Goal: Task Accomplishment & Management: Manage account settings

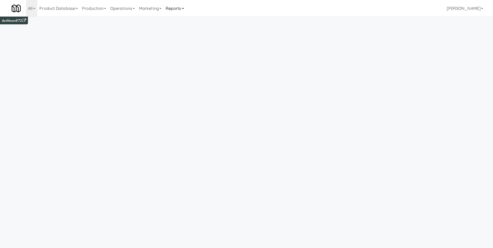
click at [176, 5] on link "Reports" at bounding box center [175, 8] width 23 height 17
click at [190, 39] on link "Payouts" at bounding box center [184, 40] width 41 height 9
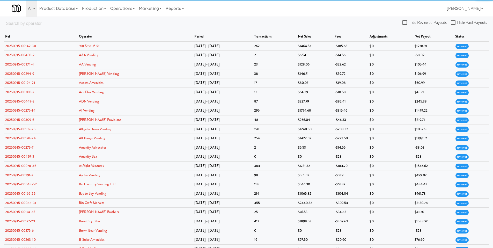
click at [24, 22] on input "text" at bounding box center [32, 24] width 52 height 10
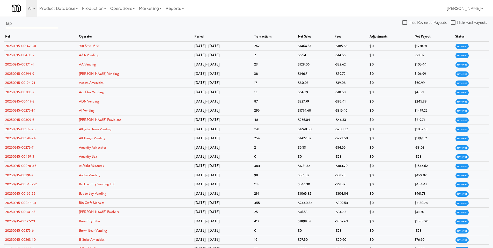
type input "tap"
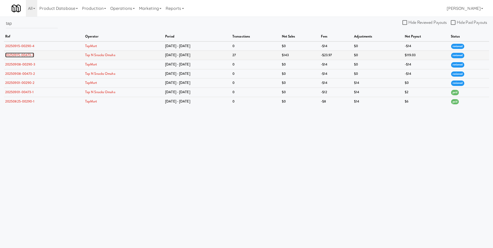
click at [26, 56] on link "20250915-00473-3" at bounding box center [19, 55] width 29 height 5
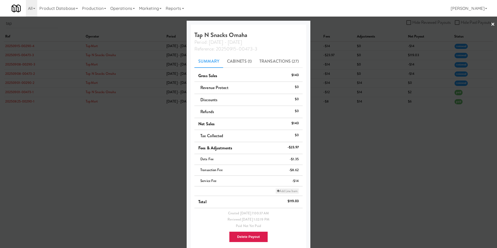
click at [278, 192] on link "Add Line Item" at bounding box center [287, 191] width 23 height 5
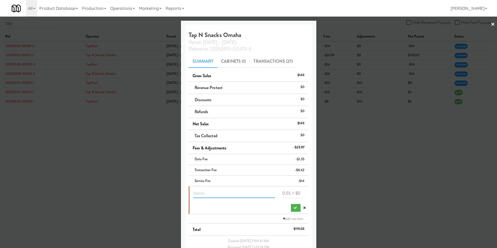
click at [217, 195] on input "text" at bounding box center [235, 194] width 82 height 10
type input "store not go live refund"
type input "16"
click at [294, 209] on icon "submit" at bounding box center [295, 207] width 3 height 3
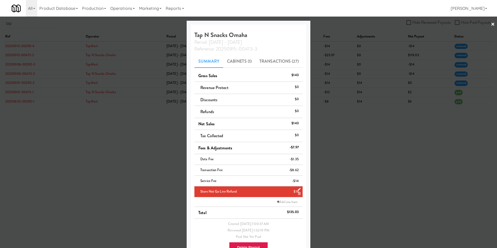
click at [338, 60] on div at bounding box center [248, 124] width 497 height 248
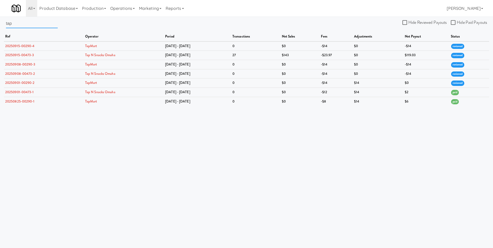
click at [16, 27] on input "tap" at bounding box center [32, 24] width 52 height 10
type input "t"
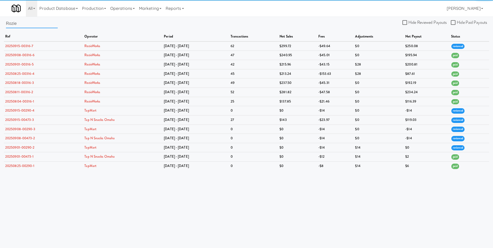
type input "Rozie"
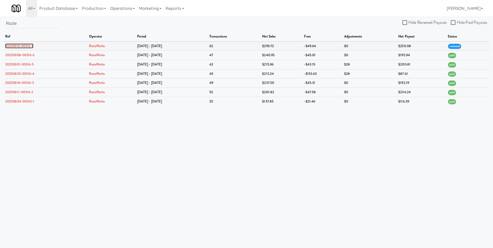
click at [15, 44] on link "20250915-00316-7" at bounding box center [19, 46] width 28 height 5
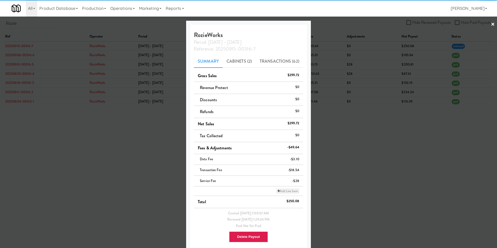
click at [277, 189] on link "Add Line Item" at bounding box center [287, 191] width 23 height 5
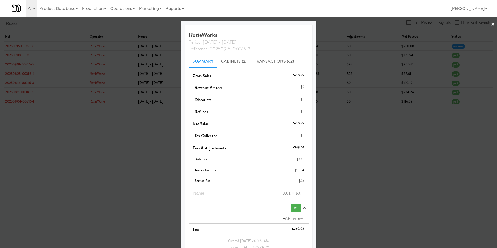
click at [212, 194] on input "text" at bounding box center [235, 194] width 82 height 10
type input "refund"
type input "14.4"
click at [291, 210] on button "submit" at bounding box center [296, 208] width 10 height 8
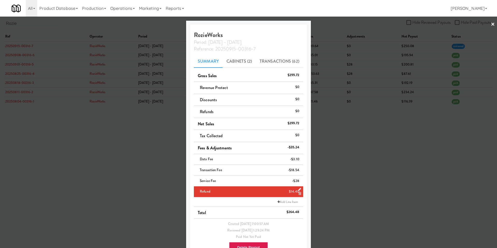
click at [335, 55] on div at bounding box center [248, 124] width 497 height 248
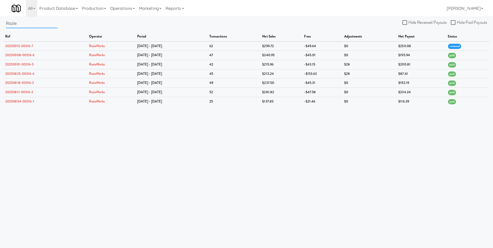
drag, startPoint x: 36, startPoint y: 26, endPoint x: 26, endPoint y: 25, distance: 9.7
click at [35, 26] on input "Rozie" at bounding box center [32, 24] width 52 height 10
type input "R"
type input "well spring"
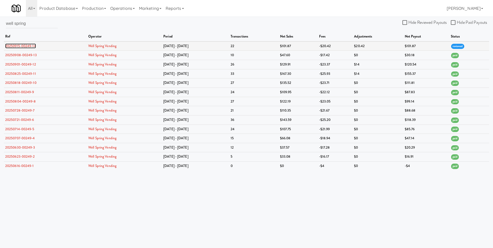
click at [13, 45] on link "20250915-00249-14" at bounding box center [20, 46] width 31 height 5
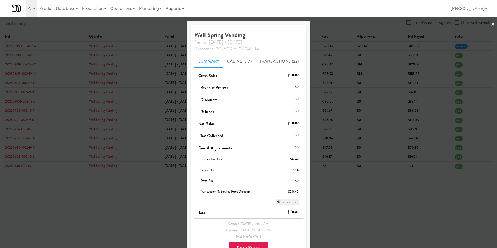
click at [278, 201] on link "Add Line Item" at bounding box center [287, 201] width 23 height 5
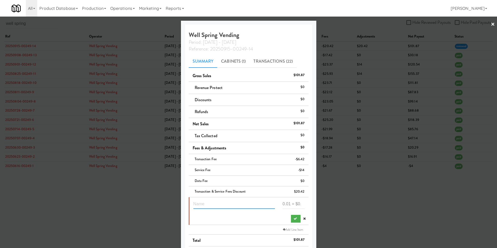
click at [217, 205] on input "text" at bounding box center [235, 204] width 82 height 10
type input "1 week service fee refund"
type input "-2"
type input "14"
click at [294, 219] on icon "submit" at bounding box center [295, 218] width 3 height 3
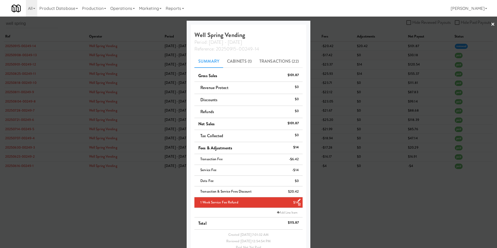
click at [324, 56] on div at bounding box center [248, 124] width 497 height 248
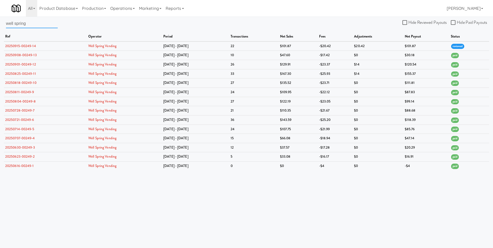
drag, startPoint x: 28, startPoint y: 24, endPoint x: 5, endPoint y: 24, distance: 22.8
click at [5, 24] on div "well spring Hide Reviewed Payouts Hide Paid Payouts ref operator period transac…" at bounding box center [246, 95] width 493 height 152
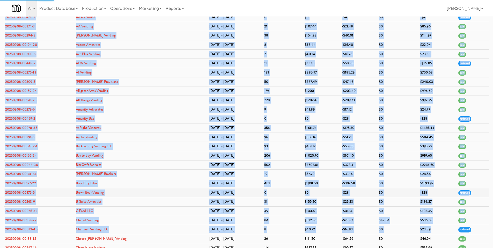
scroll to position [1981, 0]
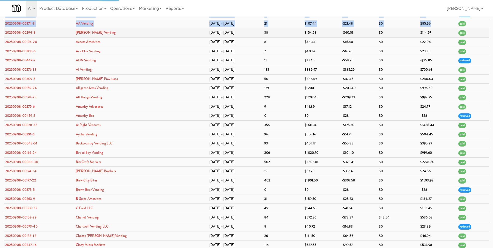
drag, startPoint x: 4, startPoint y: 35, endPoint x: 450, endPoint y: 28, distance: 445.3
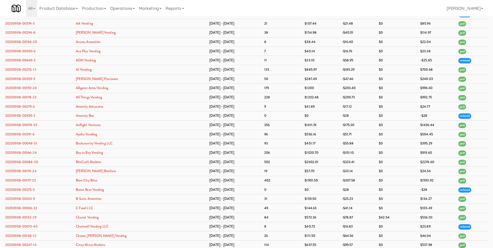
click at [349, 13] on div "All 325 Vending [URL][DOMAIN_NAME] 901 Smrt Mrkt [URL][DOMAIN_NAME] 9518002 [GE…" at bounding box center [247, 8] width 470 height 17
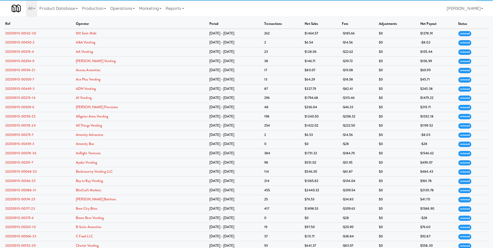
scroll to position [0, 0]
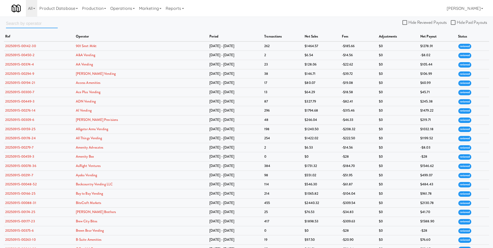
click at [23, 23] on input "text" at bounding box center [32, 24] width 52 height 10
type input "rozie"
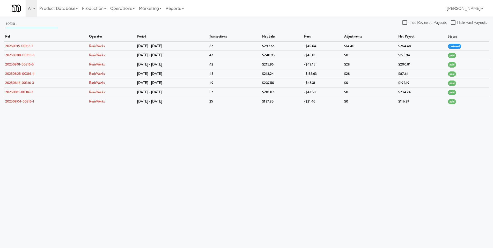
drag, startPoint x: 19, startPoint y: 24, endPoint x: -15, endPoint y: 24, distance: 33.9
click at [0, 24] on html "Okay Okay Select date: previous 2025-Sep next Su Mo Tu We Th Fr Sa 31 1 2 3 4 5…" at bounding box center [246, 124] width 493 height 248
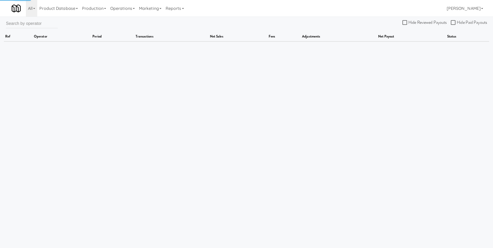
click at [19, 32] on div at bounding box center [32, 25] width 52 height 13
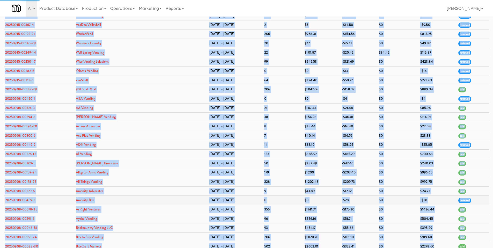
scroll to position [1909, 0]
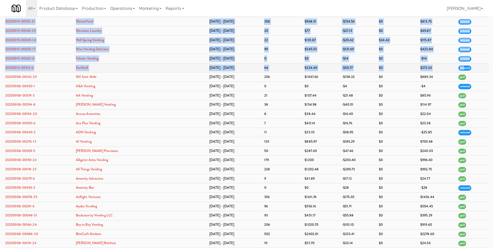
drag, startPoint x: 5, startPoint y: 35, endPoint x: 462, endPoint y: 67, distance: 458.3
copy table "ref operator period transactions net sales fees adjustments net payout status 2…"
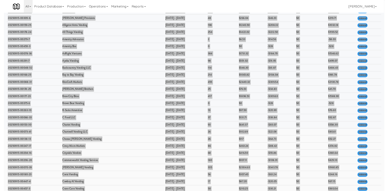
scroll to position [0, 0]
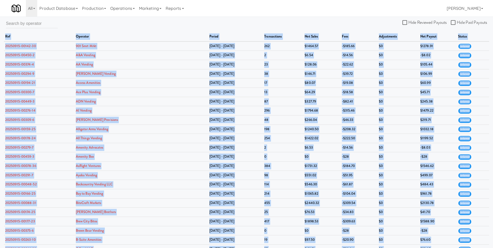
click at [53, 33] on th "ref" at bounding box center [39, 36] width 71 height 9
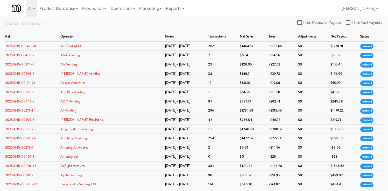
click at [25, 23] on input "text" at bounding box center [32, 24] width 52 height 10
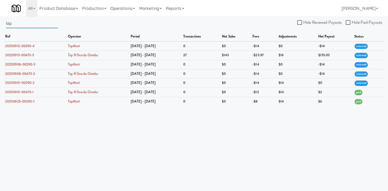
click at [16, 23] on input "tap" at bounding box center [32, 24] width 52 height 10
drag, startPoint x: 18, startPoint y: 23, endPoint x: -6, endPoint y: 21, distance: 24.2
click at [0, 21] on html "Okay Okay Select date: previous 2025-Sep next Su Mo Tu We Th Fr Sa 31 1 2 3 4 5…" at bounding box center [194, 95] width 388 height 191
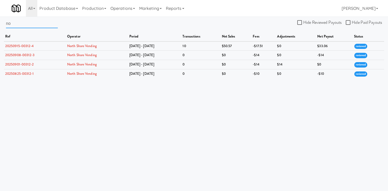
type input "n"
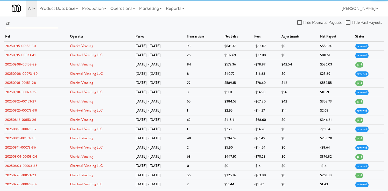
type input "c"
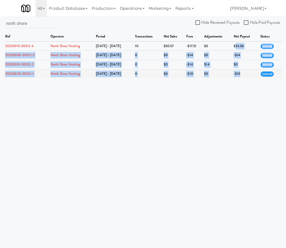
drag, startPoint x: 235, startPoint y: 47, endPoint x: 246, endPoint y: 75, distance: 30.4
click at [246, 75] on tbody "20250915-00312-4 North Shore Vending [DATE] - [DATE] $50.57 -$17.51 $0 $33.06 r…" at bounding box center [143, 59] width 278 height 37
click at [246, 75] on td "-$10" at bounding box center [245, 73] width 27 height 9
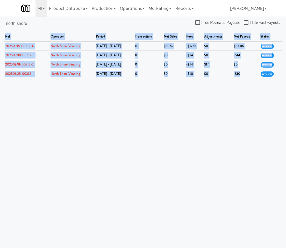
drag, startPoint x: 245, startPoint y: 75, endPoint x: 121, endPoint y: 30, distance: 131.9
click at [121, 30] on div "north shore Hide Reviewed Payouts Hide Paid Payouts ref operator period transac…" at bounding box center [143, 49] width 286 height 60
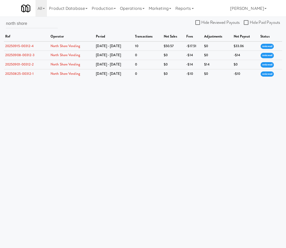
drag, startPoint x: 109, startPoint y: 28, endPoint x: 249, endPoint y: 78, distance: 148.1
click at [249, 78] on body "Okay Okay Select date: previous 2025-Sep next Su Mo Tu We Th Fr Sa 31 1 2 3 4 5…" at bounding box center [143, 141] width 286 height 248
click at [248, 78] on body "Okay Okay Select date: previous 2025-Sep next Su Mo Tu We Th Fr Sa 31 1 2 3 4 5…" at bounding box center [143, 141] width 286 height 248
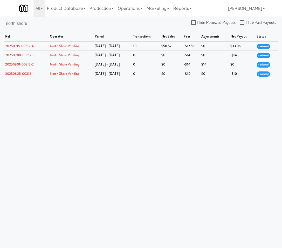
click at [33, 25] on input "north shore" at bounding box center [32, 24] width 52 height 10
drag, startPoint x: 17, startPoint y: 23, endPoint x: -1, endPoint y: 23, distance: 17.9
click at [0, 23] on html "Okay Okay Select date: previous 2025-Sep next Su Mo Tu We Th Fr Sa 31 1 2 3 4 5…" at bounding box center [141, 124] width 282 height 248
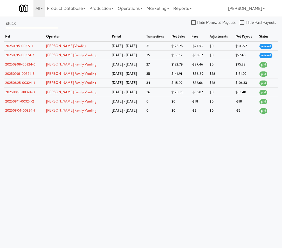
drag, startPoint x: 19, startPoint y: 25, endPoint x: -8, endPoint y: 23, distance: 26.7
click at [0, 23] on html "Okay Okay Select date: previous 2025-Sep next Su Mo Tu We Th Fr Sa 31 1 2 3 4 5…" at bounding box center [141, 124] width 282 height 248
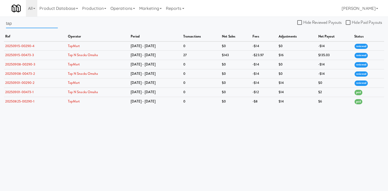
drag, startPoint x: 19, startPoint y: 25, endPoint x: 0, endPoint y: 24, distance: 19.2
click at [0, 24] on div "tap Hide Reviewed Payouts Hide Paid Payouts ref operator period transactions ne…" at bounding box center [194, 62] width 388 height 87
type input "d"
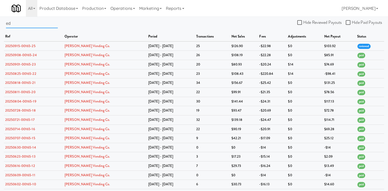
type input "e"
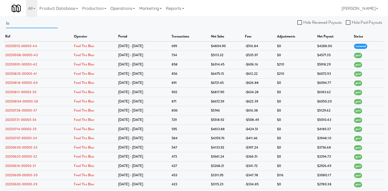
type input "f"
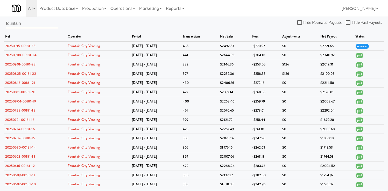
type input "fountain"
